Goal: Information Seeking & Learning: Learn about a topic

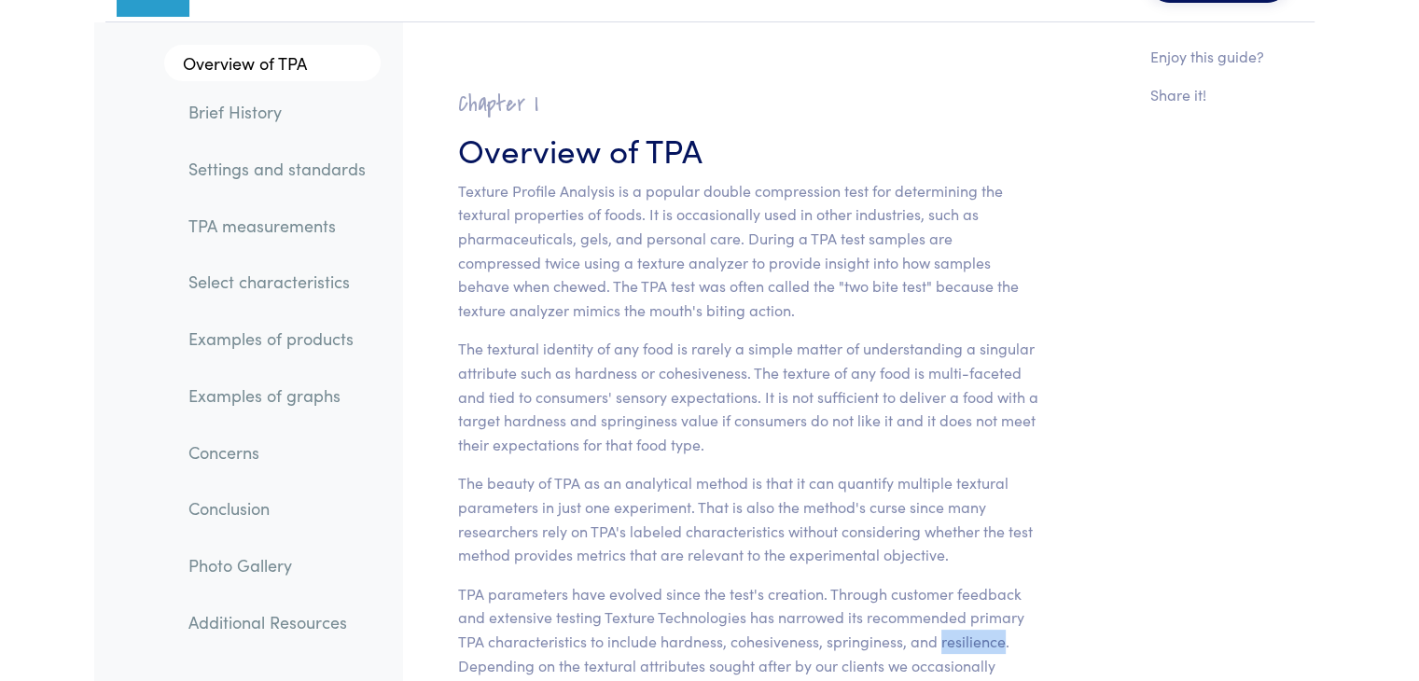
scroll to position [93, 0]
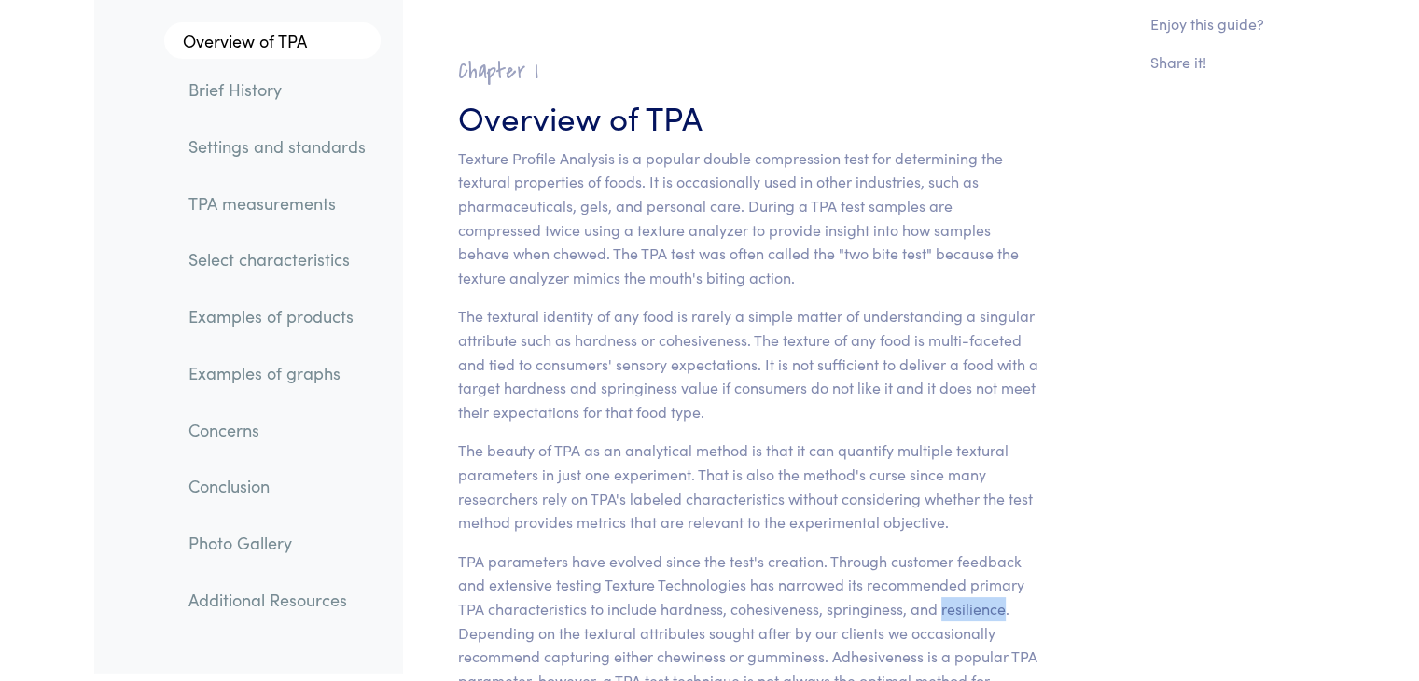
click at [320, 202] on link "TPA measurements" at bounding box center [277, 203] width 207 height 43
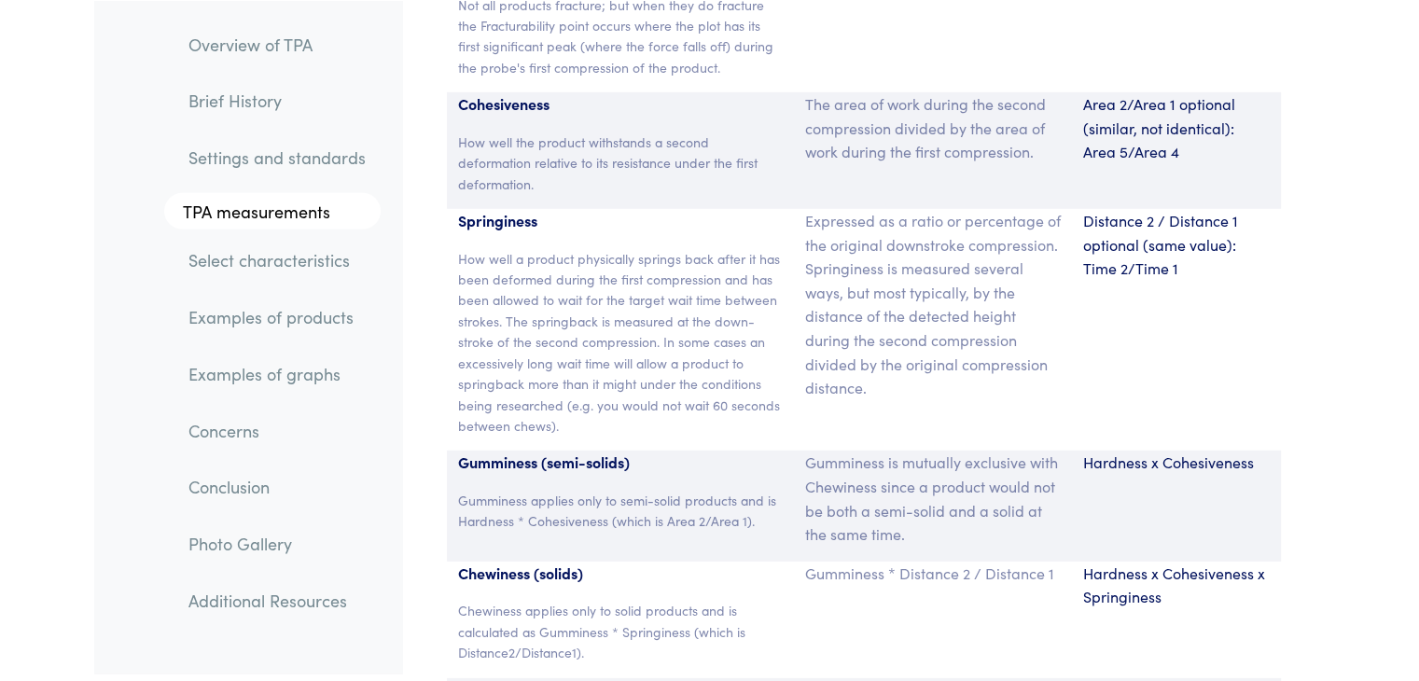
scroll to position [12631, 0]
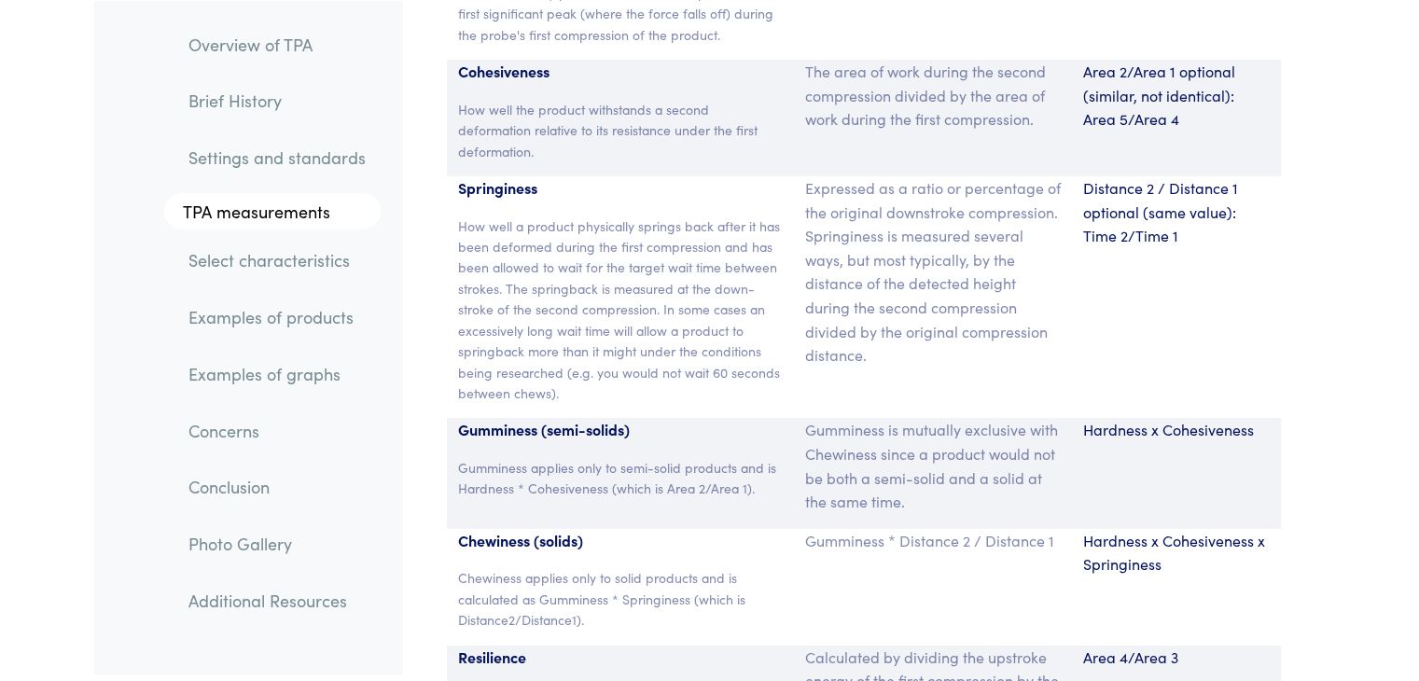
click at [298, 322] on link "Examples of products" at bounding box center [277, 317] width 207 height 43
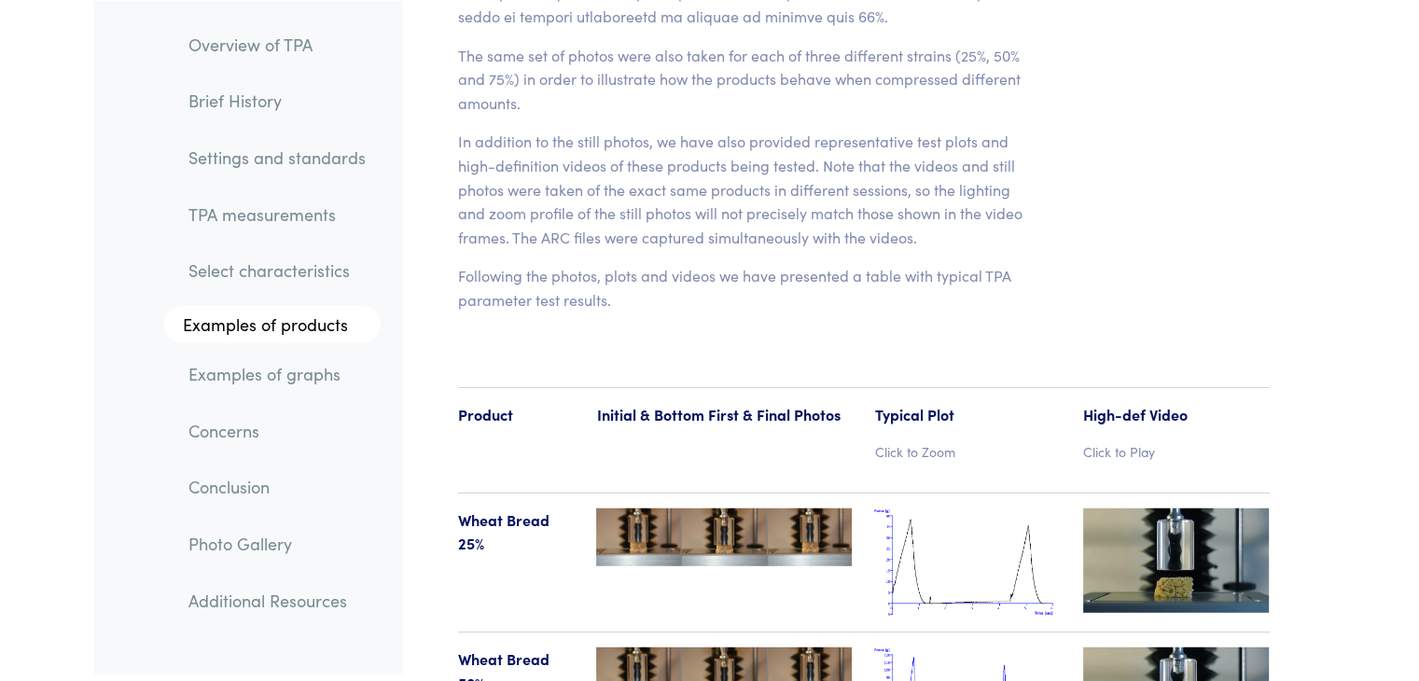
scroll to position [18503, 0]
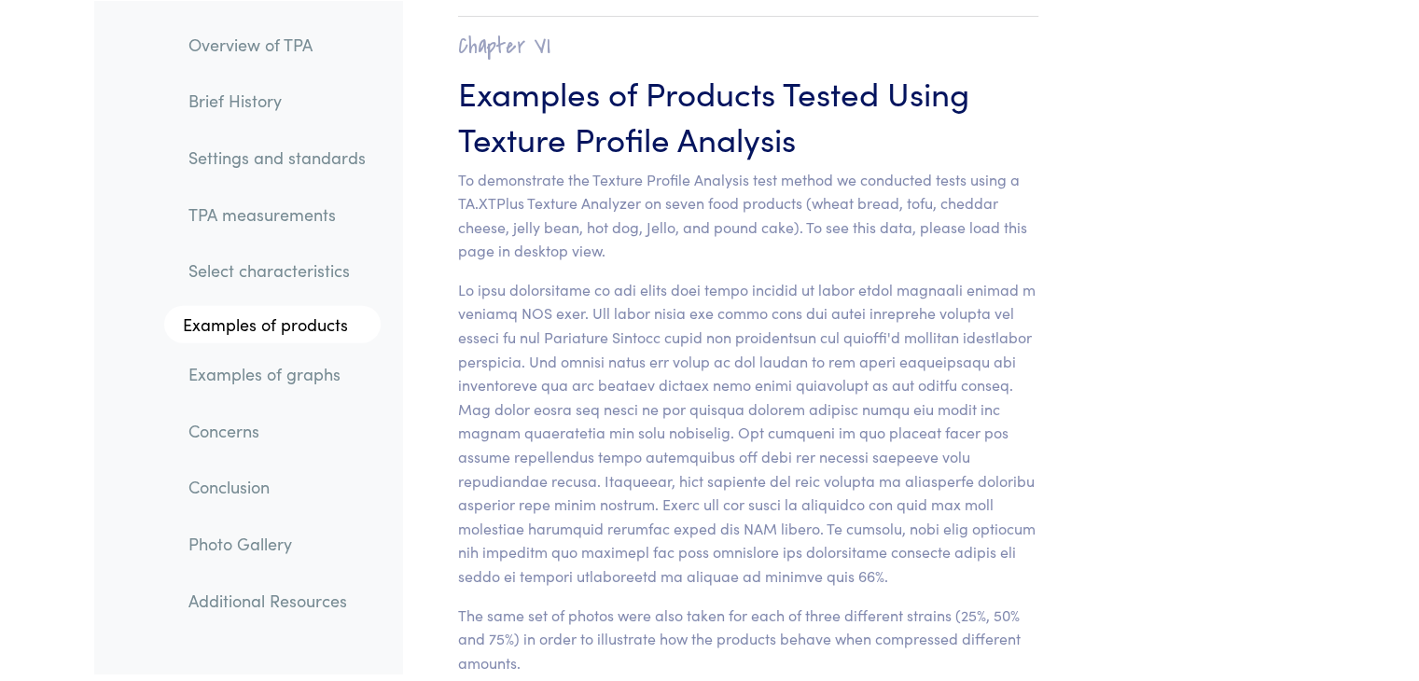
click at [224, 149] on link "Settings and standards" at bounding box center [277, 156] width 207 height 43
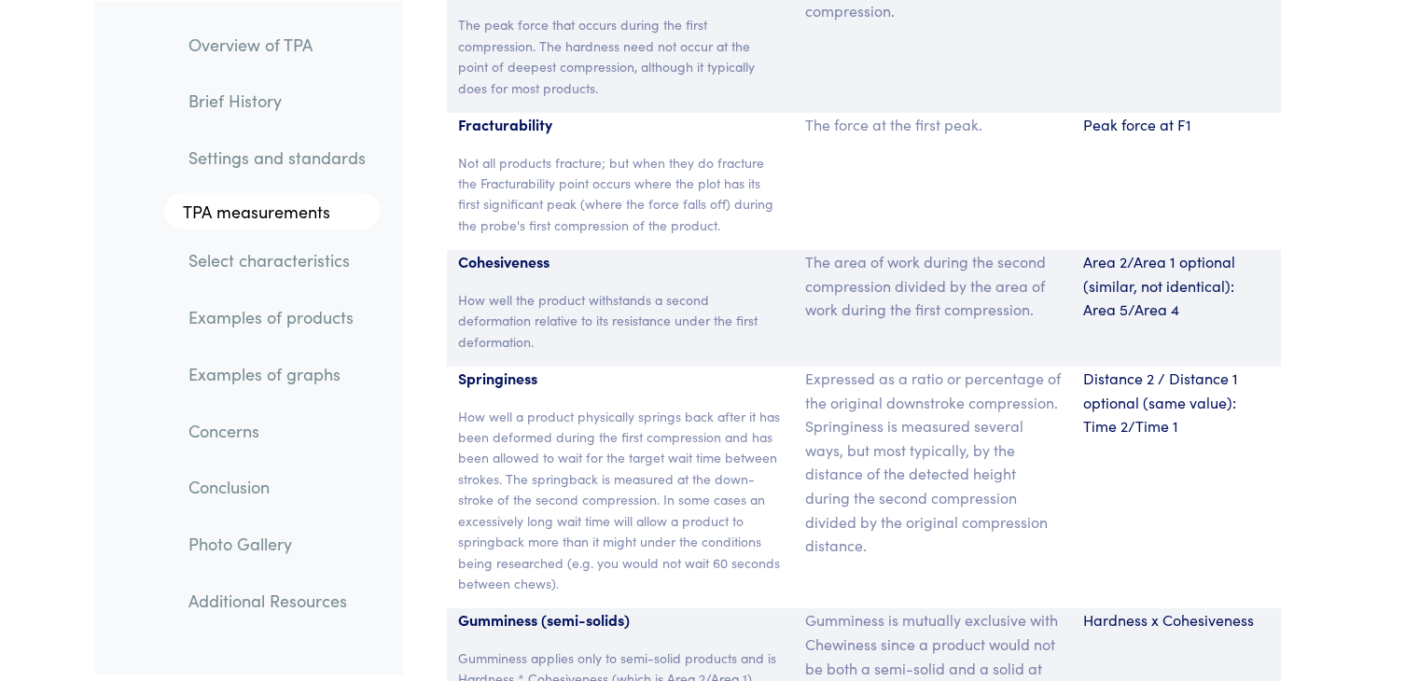
scroll to position [12534, 0]
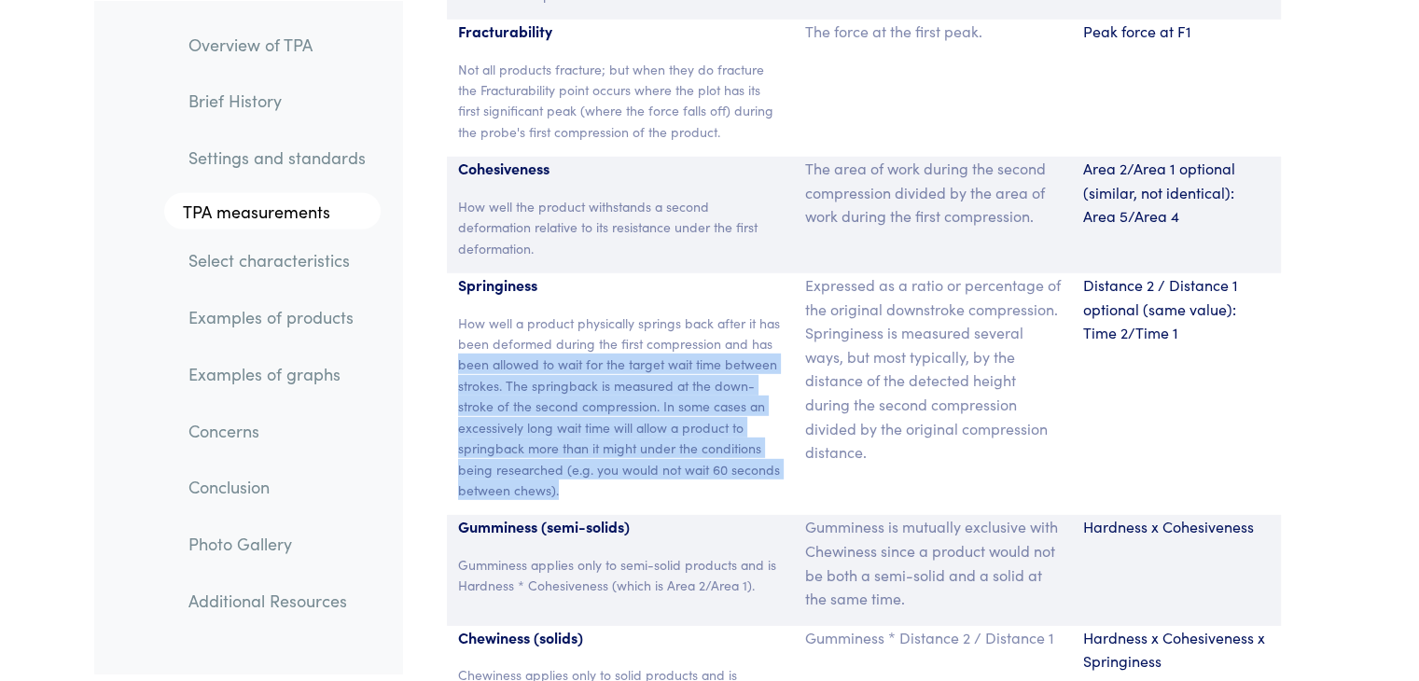
drag, startPoint x: 452, startPoint y: 322, endPoint x: 627, endPoint y: 438, distance: 210.2
click at [627, 438] on div "Springiness How well a product physically springs back after it has been deform…" at bounding box center [621, 394] width 348 height 242
click at [627, 438] on p "How well a product physically springs back after it has been deformed during th…" at bounding box center [621, 407] width 326 height 189
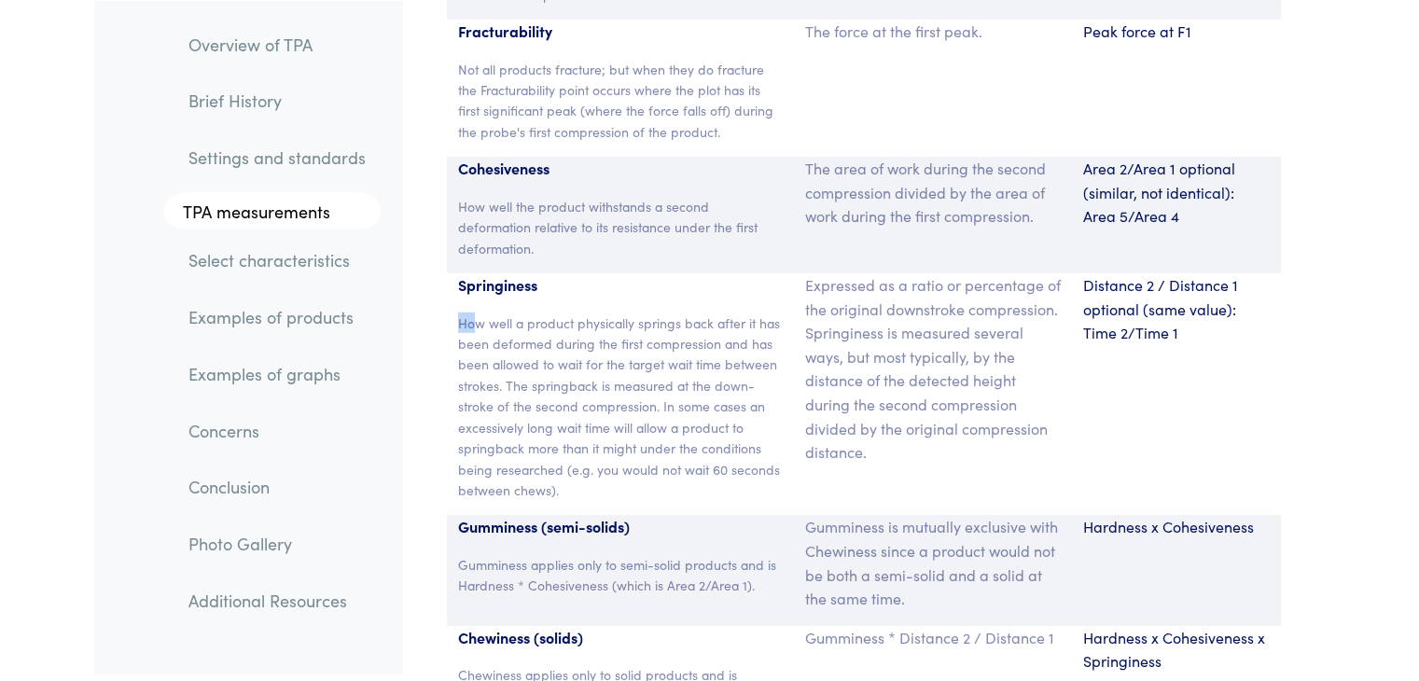
drag, startPoint x: 457, startPoint y: 272, endPoint x: 473, endPoint y: 279, distance: 17.5
click at [473, 313] on p "How well a product physically springs back after it has been deformed during th…" at bounding box center [621, 407] width 326 height 189
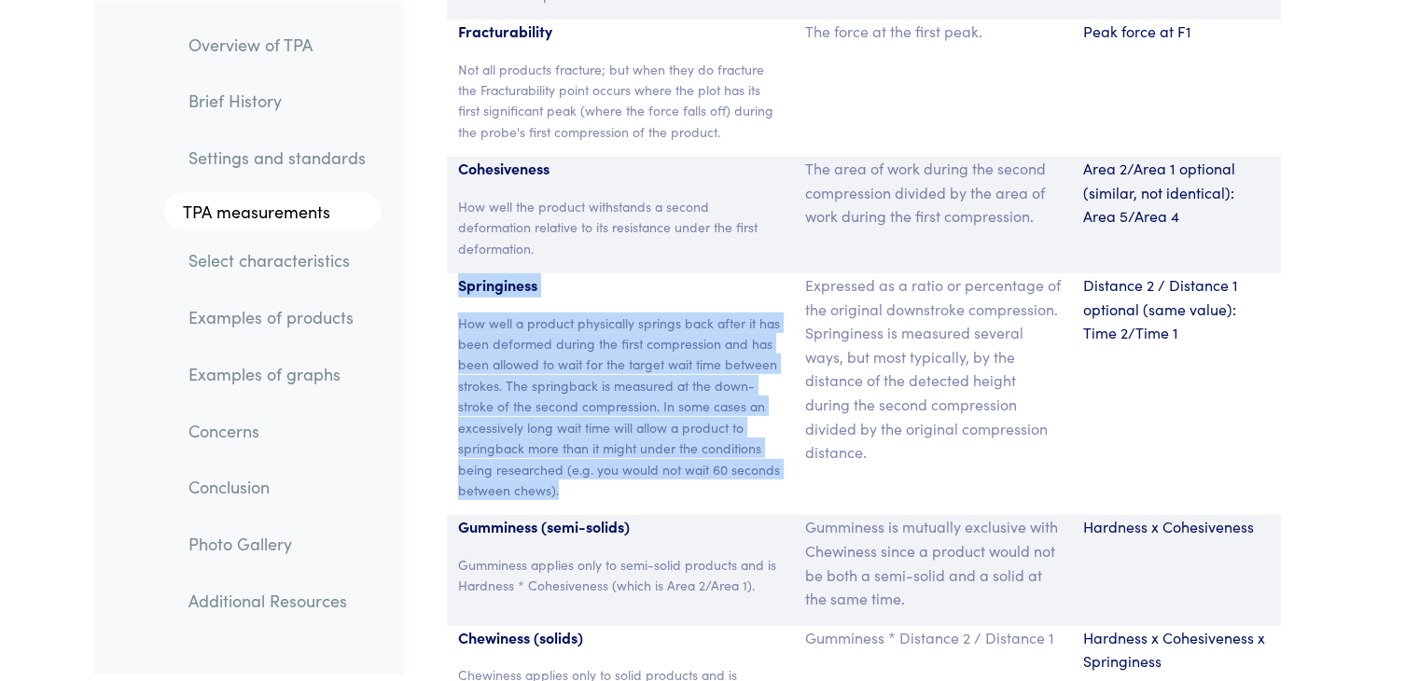
drag, startPoint x: 461, startPoint y: 235, endPoint x: 581, endPoint y: 449, distance: 245.3
click at [581, 449] on div "Springiness How well a product physically springs back after it has been deform…" at bounding box center [621, 394] width 348 height 242
copy div "Springiness How well a product physically springs back after it has been deform…"
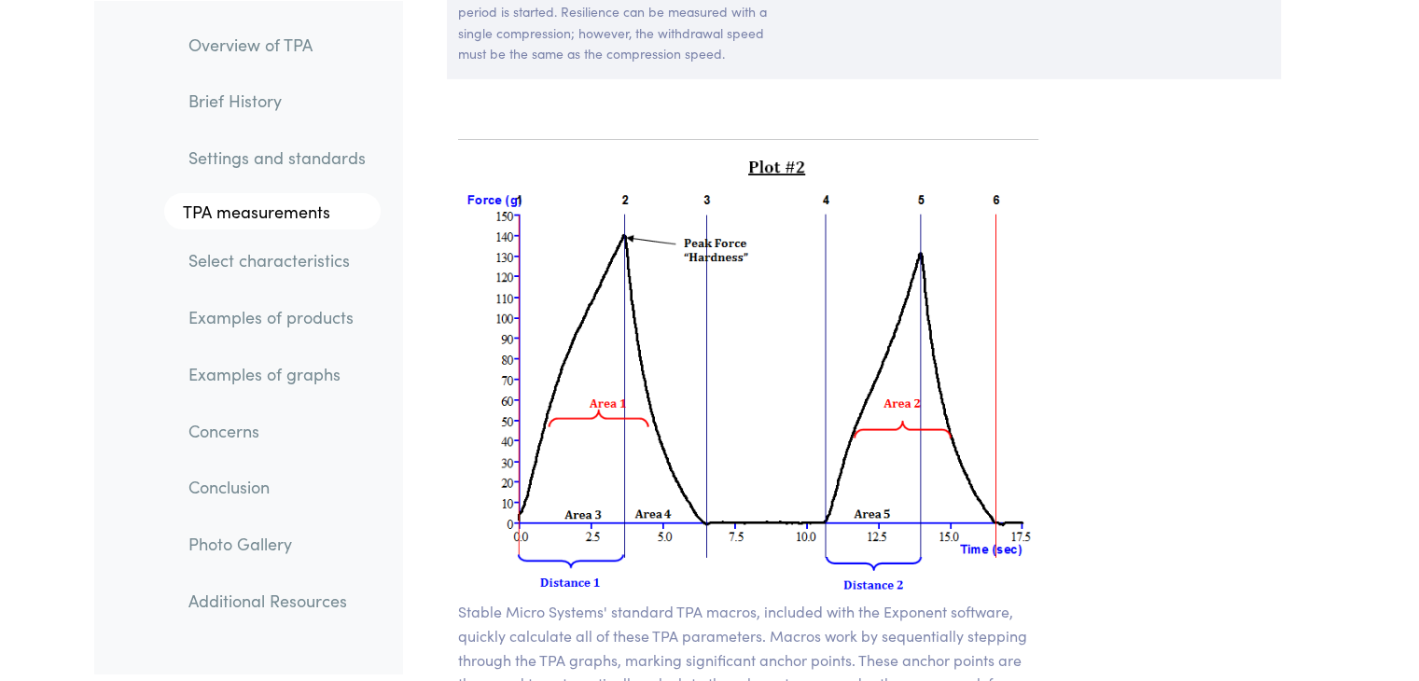
scroll to position [13373, 0]
